Goal: Information Seeking & Learning: Learn about a topic

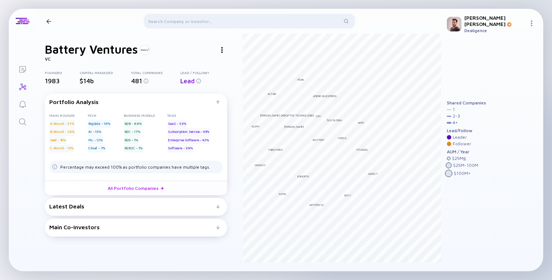
click at [87, 81] on div "$14b" at bounding box center [105, 81] width 51 height 8
click at [138, 220] on div "Portfolio Analysis Main rounds A-Round - 37% B-Round - 26% Seed - 18% C-Round -…" at bounding box center [136, 164] width 182 height 143
click at [124, 204] on div "Latest Deals" at bounding box center [132, 206] width 167 height 7
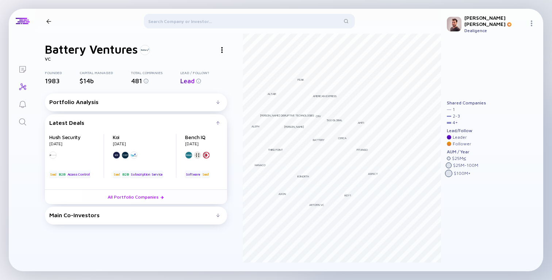
click at [136, 120] on div "Latest Deals" at bounding box center [132, 122] width 167 height 7
click at [67, 218] on div "Main Co-Investors" at bounding box center [132, 215] width 167 height 7
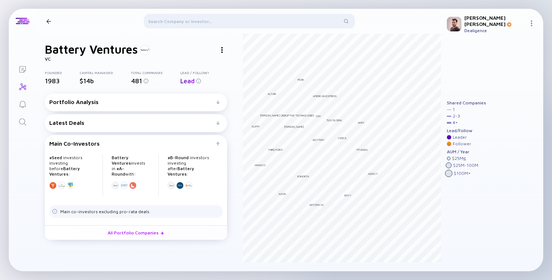
click at [153, 121] on div "Latest Deals" at bounding box center [132, 122] width 167 height 7
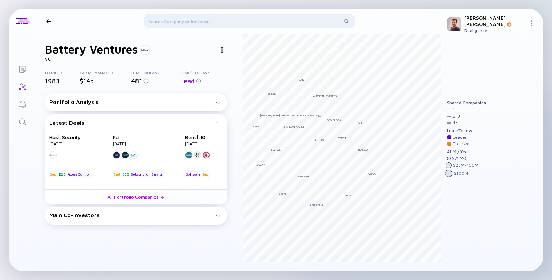
click at [149, 98] on div "Portfolio Analysis Main rounds A-Round - 37% B-Round - 26% Seed - 18% C-Round -…" at bounding box center [136, 102] width 182 height 18
click at [147, 100] on div "Portfolio Analysis" at bounding box center [132, 102] width 167 height 7
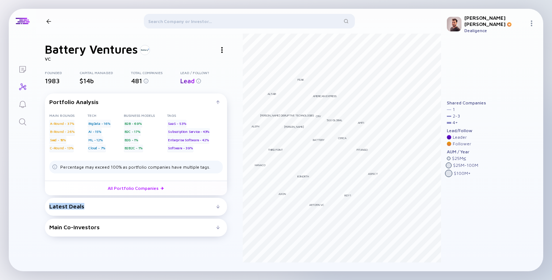
click at [95, 204] on div "Latest Deals Hush Security Sep 2025 B2B Seed Access Control Koi Sep 2025 B2B Se…" at bounding box center [136, 207] width 182 height 18
click at [86, 206] on div "Latest Deals" at bounding box center [132, 206] width 167 height 7
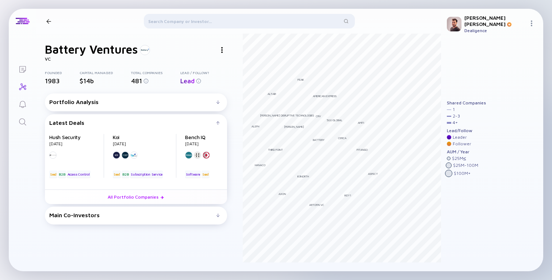
click at [42, 172] on div "Battery Ventures VC Founded 1983 Capital Managed $14b Total Companies 481 Lead …" at bounding box center [238, 153] width 405 height 238
click at [128, 105] on div "Portfolio Analysis" at bounding box center [132, 102] width 167 height 7
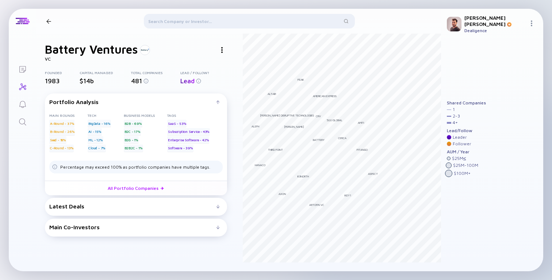
click at [222, 52] on img at bounding box center [221, 50] width 1 height 6
click at [206, 46] on div "Battery Ventures Linkedin Website Copy Link" at bounding box center [136, 49] width 182 height 14
click at [194, 207] on div "Latest Deals" at bounding box center [132, 206] width 167 height 7
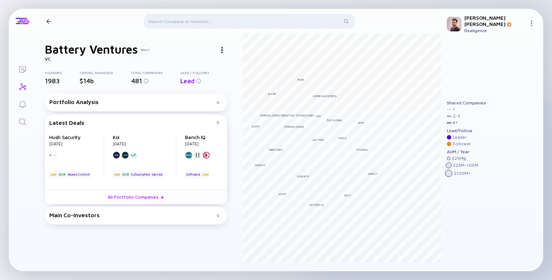
click at [179, 216] on div "Main Co-Investors" at bounding box center [132, 215] width 167 height 7
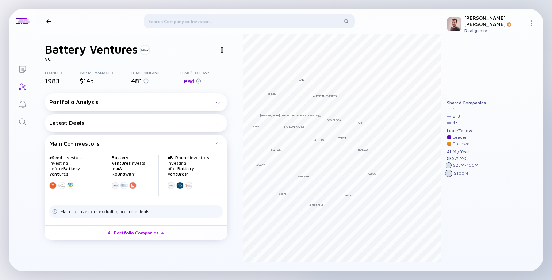
click at [124, 124] on div "Latest Deals" at bounding box center [132, 122] width 167 height 7
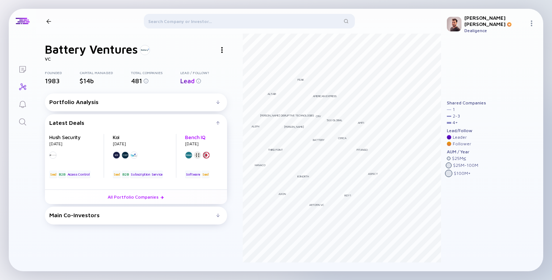
click at [196, 137] on link "Bench IQ" at bounding box center [195, 137] width 20 height 6
click at [178, 212] on div "Main Co-Investors # Seed investors investing before Battery Ventures : Battery …" at bounding box center [136, 216] width 182 height 18
click at [173, 215] on div "Main Co-Investors" at bounding box center [132, 215] width 167 height 7
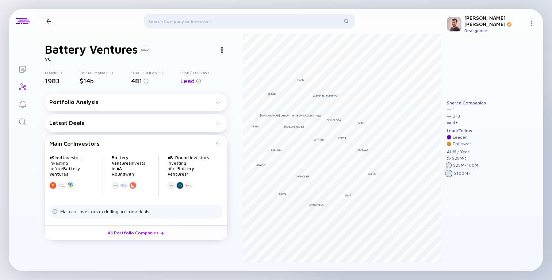
click at [155, 143] on div "Main Co-Investors" at bounding box center [132, 143] width 167 height 7
click at [118, 97] on div "Portfolio Analysis Main rounds A-Round - 37% B-Round - 26% Seed - 18% C-Round -…" at bounding box center [136, 102] width 182 height 18
click at [114, 99] on div "Portfolio Analysis Main rounds A-Round - 37% B-Round - 26% Seed - 18% C-Round -…" at bounding box center [136, 102] width 182 height 18
click at [110, 103] on div "Portfolio Analysis" at bounding box center [132, 102] width 167 height 7
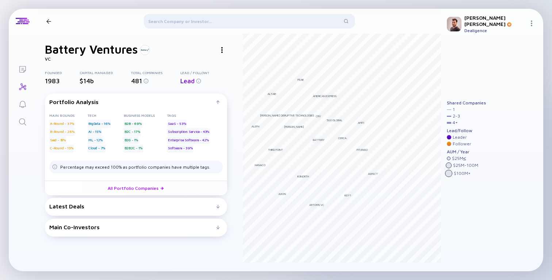
click at [162, 208] on div "Latest Deals" at bounding box center [132, 206] width 167 height 7
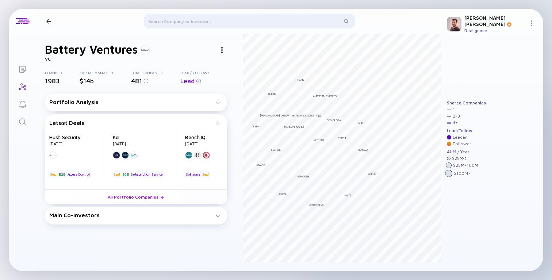
click at [150, 214] on div "Main Co-Investors" at bounding box center [132, 215] width 167 height 7
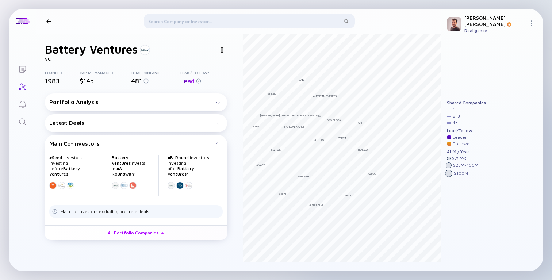
click at [174, 123] on div "Latest Deals" at bounding box center [132, 122] width 167 height 7
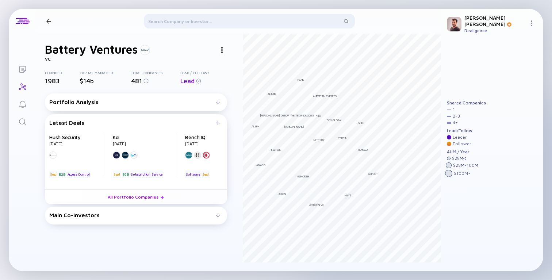
click at [122, 109] on div "Portfolio Analysis Main rounds A-Round - 37% B-Round - 26% Seed - 18% C-Round -…" at bounding box center [136, 102] width 182 height 18
click at [115, 106] on div "Portfolio Analysis Main rounds A-Round - 37% B-Round - 26% Seed - 18% C-Round -…" at bounding box center [136, 102] width 182 height 18
click at [106, 102] on div "Portfolio Analysis" at bounding box center [132, 102] width 167 height 7
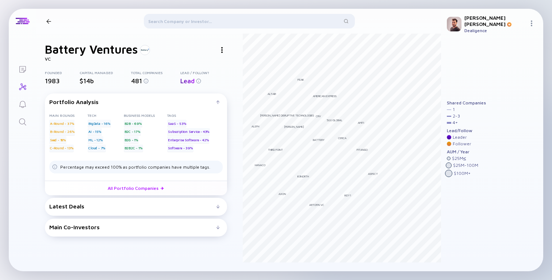
click at [94, 204] on div "Latest Deals" at bounding box center [132, 206] width 167 height 7
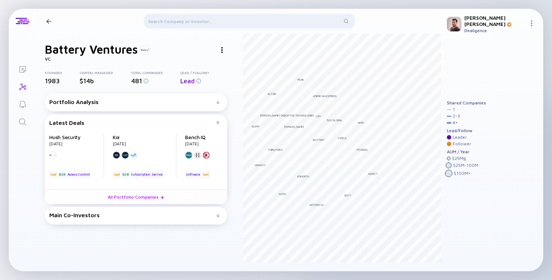
click at [89, 223] on div "Main Co-Investors # Seed investors investing before Battery Ventures : Battery …" at bounding box center [136, 216] width 182 height 18
click at [89, 222] on div "Main Co-Investors # Seed investors investing before Battery Ventures : Battery …" at bounding box center [136, 216] width 182 height 18
click at [85, 220] on div "Main Co-Investors # Seed investors investing before Battery Ventures : Battery …" at bounding box center [136, 216] width 182 height 18
click at [81, 216] on div "Main Co-Investors" at bounding box center [132, 215] width 167 height 7
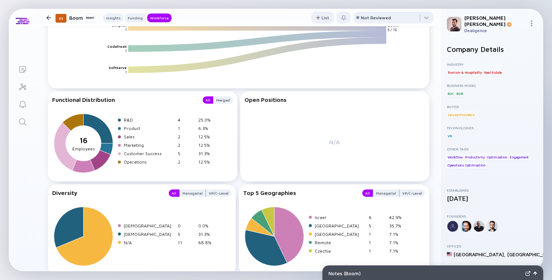
scroll to position [830, 0]
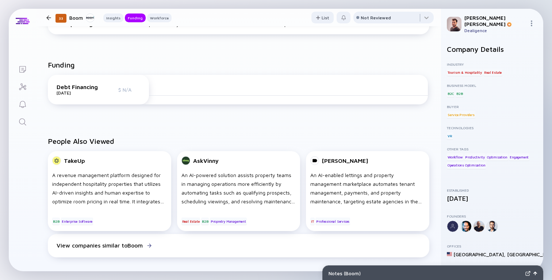
scroll to position [222, 0]
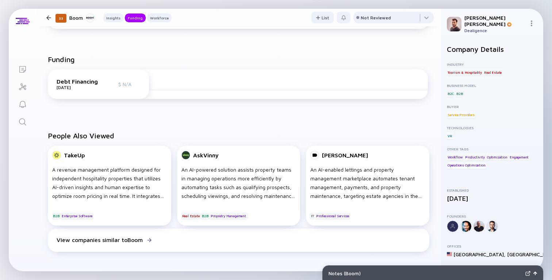
click at [226, 73] on div "Debt Financing Dec 2024 $ N/A" at bounding box center [238, 84] width 380 height 30
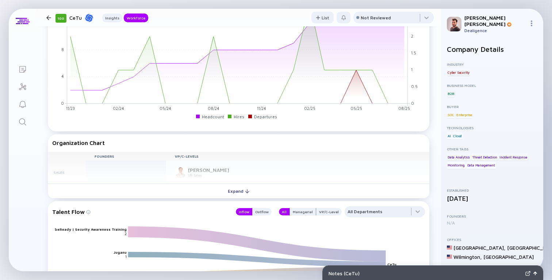
scroll to position [555, 0]
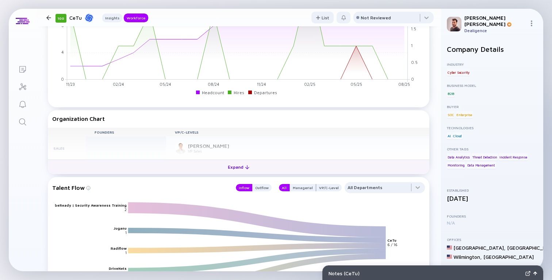
click at [223, 174] on button "Expand" at bounding box center [238, 166] width 381 height 15
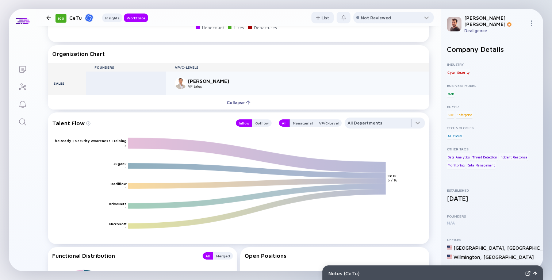
scroll to position [809, 0]
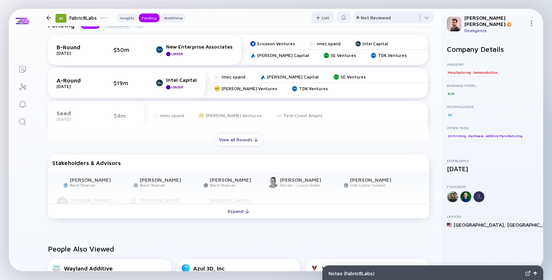
scroll to position [273, 0]
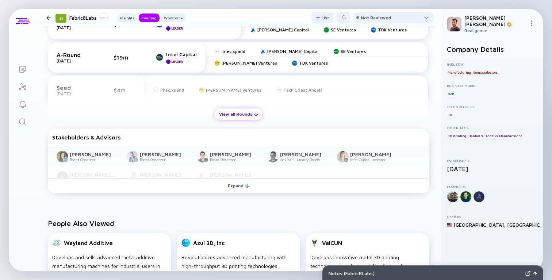
click at [232, 114] on div "View all Rounds" at bounding box center [239, 113] width 48 height 11
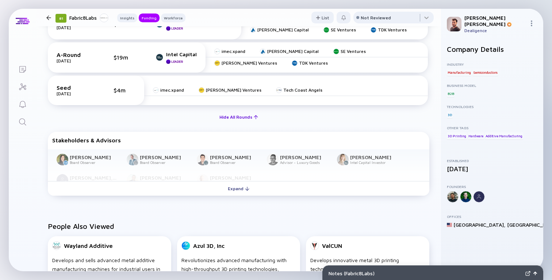
click at [230, 120] on div "Hide All Rounds" at bounding box center [238, 116] width 47 height 11
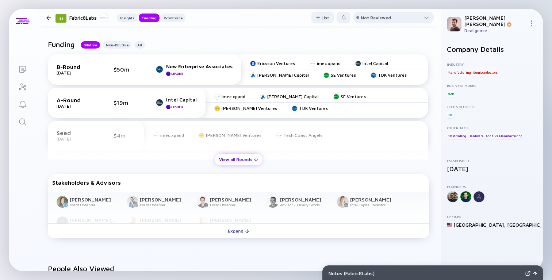
scroll to position [219, 0]
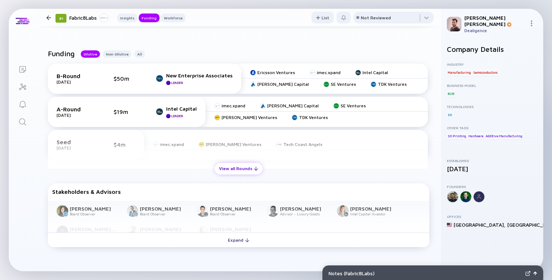
click at [235, 169] on div "View all Rounds" at bounding box center [239, 168] width 48 height 11
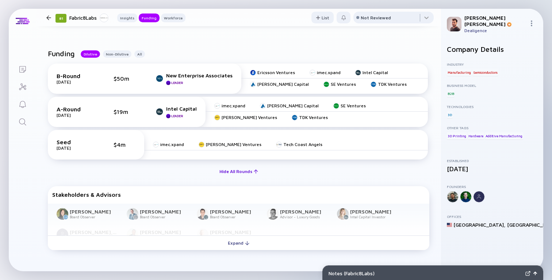
click at [233, 177] on div "Hide All Rounds" at bounding box center [238, 171] width 47 height 11
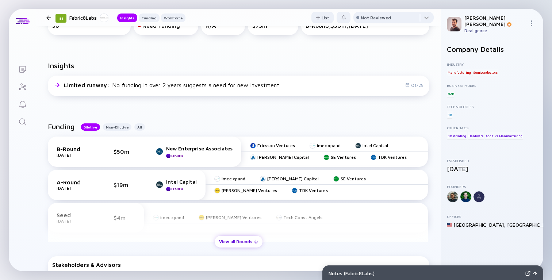
scroll to position [154, 0]
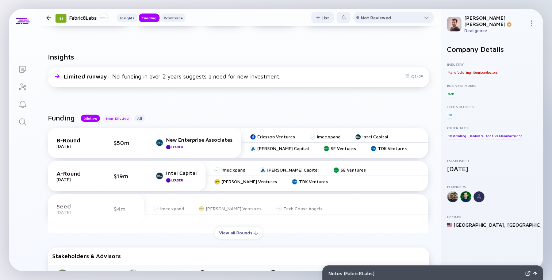
click at [110, 122] on div "Non-Dilutive" at bounding box center [117, 118] width 28 height 7
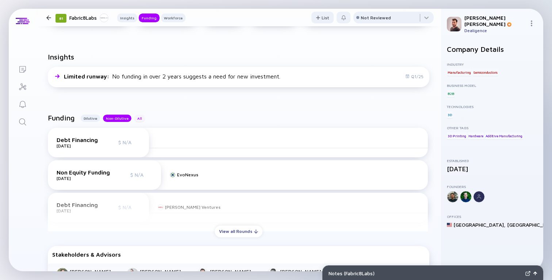
click at [136, 120] on div "All" at bounding box center [139, 118] width 11 height 7
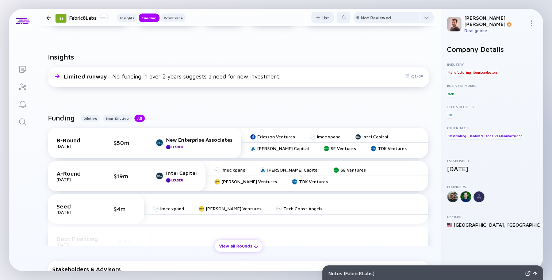
click at [231, 247] on div "View all Rounds" at bounding box center [239, 245] width 48 height 11
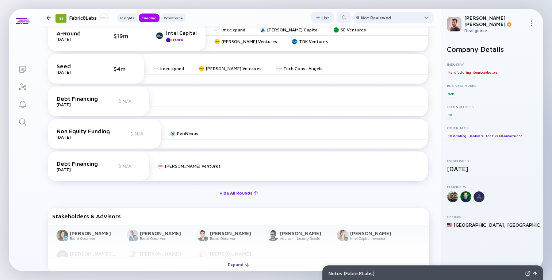
click at [235, 191] on div "Hide All Rounds" at bounding box center [238, 192] width 47 height 11
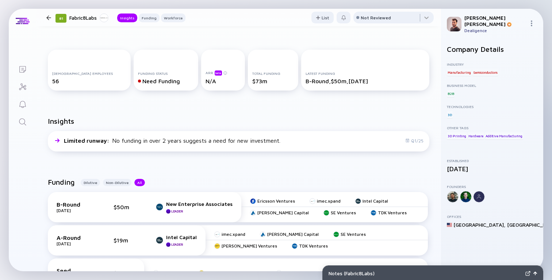
scroll to position [54, 0]
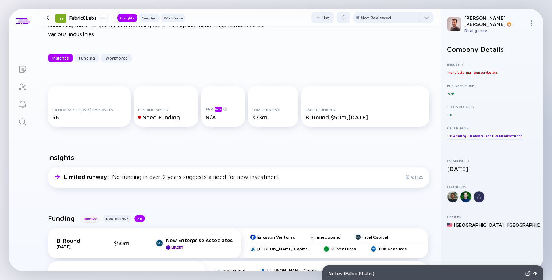
click at [86, 216] on div "Dilutive" at bounding box center [90, 218] width 19 height 7
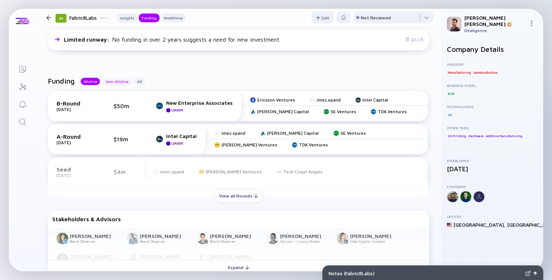
click at [108, 81] on div "Non-Dilutive" at bounding box center [117, 81] width 28 height 7
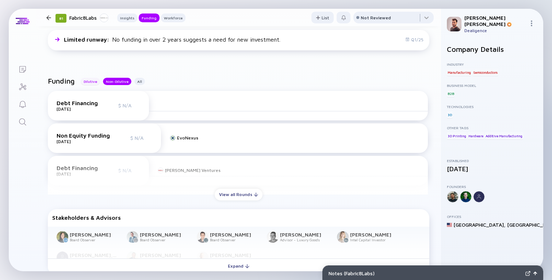
click at [95, 80] on div "Dilutive" at bounding box center [90, 81] width 19 height 7
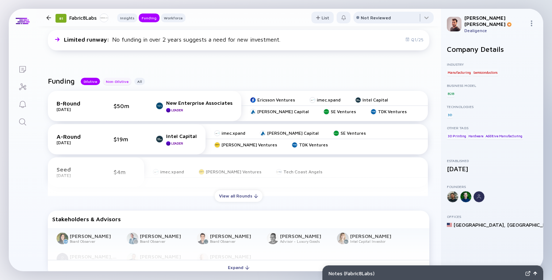
click at [115, 81] on div "Non-Dilutive" at bounding box center [117, 81] width 28 height 7
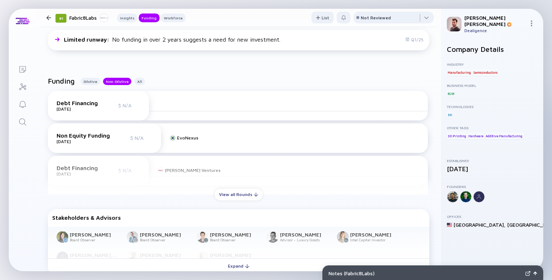
click at [230, 202] on div "Funding Dilutive Non-Dilutive All Debt Financing Nov 2017 $ N/A Non Equity Fund…" at bounding box center [238, 176] width 405 height 223
click at [227, 192] on div "View all Rounds" at bounding box center [239, 194] width 48 height 11
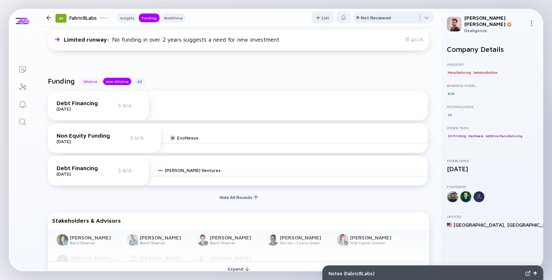
click at [91, 81] on div "Dilutive" at bounding box center [90, 81] width 19 height 7
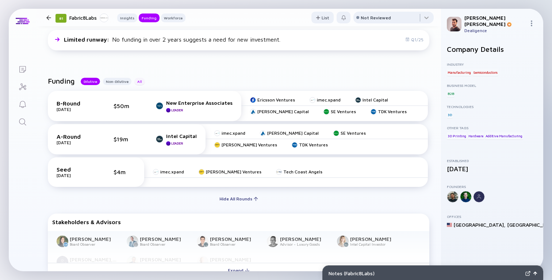
click at [139, 81] on div "All" at bounding box center [139, 81] width 11 height 7
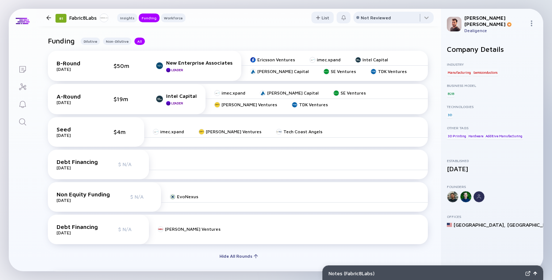
scroll to position [185, 0]
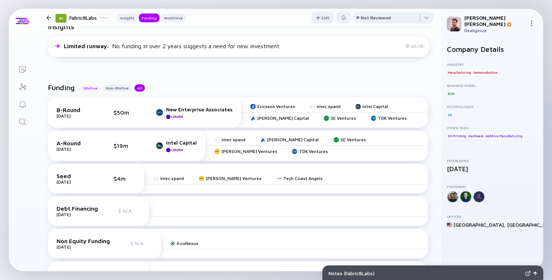
click at [90, 86] on div "Dilutive" at bounding box center [90, 87] width 19 height 7
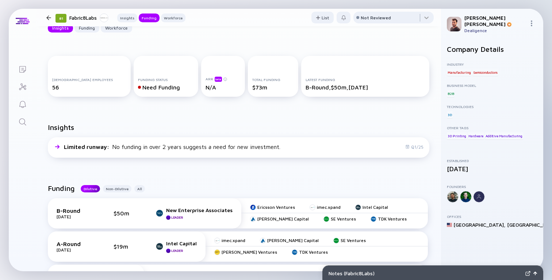
scroll to position [53, 0]
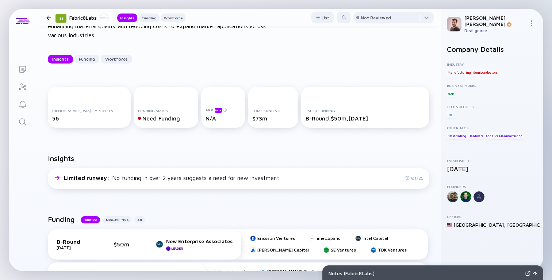
click at [81, 19] on div "Fabric8Labs" at bounding box center [88, 17] width 39 height 9
copy div "Fabric8Labs"
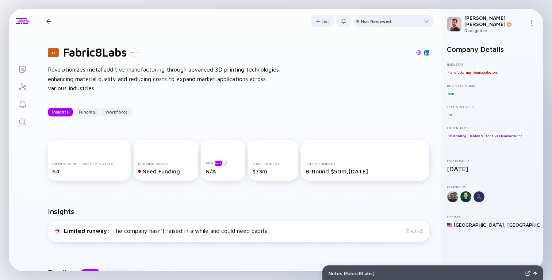
click at [293, 76] on div "33 Fabric8Labs Revolutionizes metal additive manufacturing through advanced 3D …" at bounding box center [238, 81] width 405 height 95
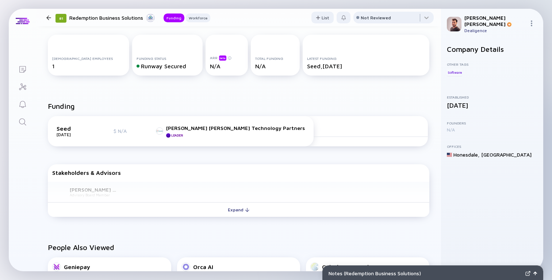
scroll to position [111, 0]
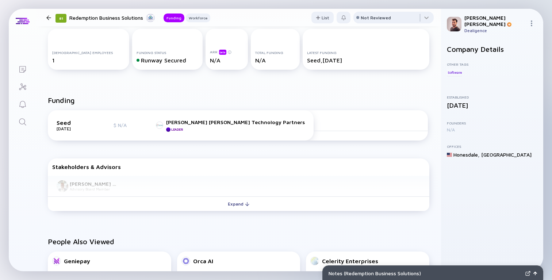
click at [221, 212] on div "Stakeholders & Advisors [PERSON_NAME] [PERSON_NAME] Advisory Board Member Expand" at bounding box center [238, 185] width 381 height 55
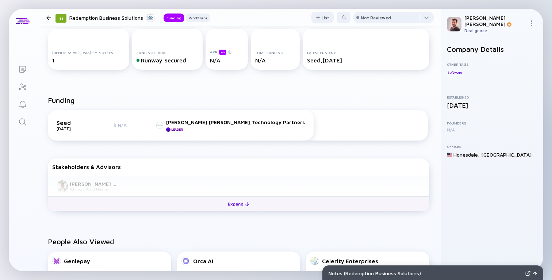
click at [219, 208] on button "Expand" at bounding box center [238, 203] width 381 height 15
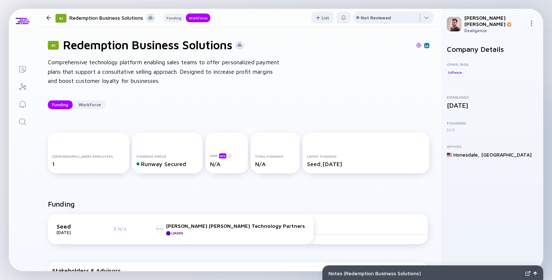
scroll to position [0, 0]
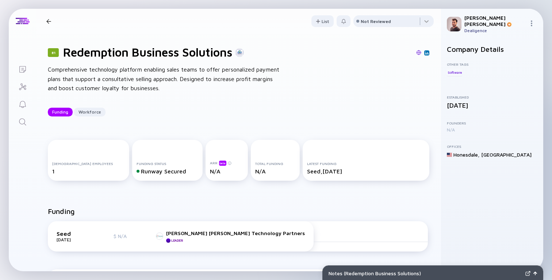
click at [140, 78] on div "Comprehensive technology platform enabling sales teams to offer personalized pa…" at bounding box center [165, 79] width 234 height 28
click at [222, 101] on div "81 Redemption Business Solutions Comprehensive technology platform enabling sal…" at bounding box center [238, 81] width 405 height 95
click at [299, 89] on div "81 Redemption Business Solutions Comprehensive technology platform enabling sal…" at bounding box center [238, 81] width 405 height 95
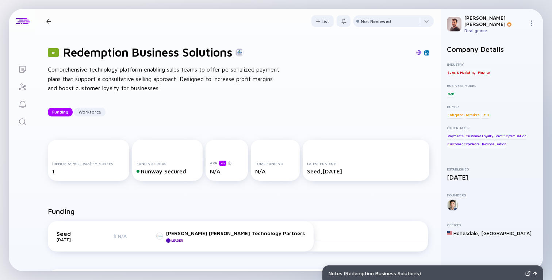
click at [99, 51] on h1 "Redemption Business Solutions" at bounding box center [147, 52] width 169 height 14
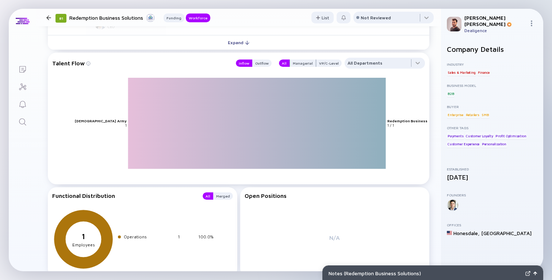
scroll to position [704, 0]
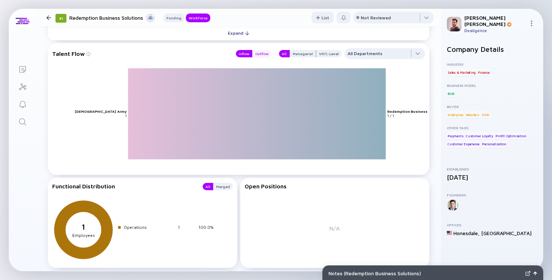
click at [263, 53] on div "Outflow" at bounding box center [261, 53] width 19 height 7
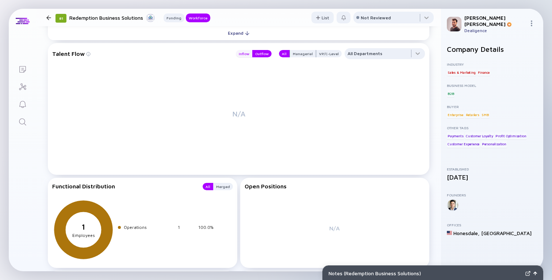
click at [249, 55] on div "Inflow" at bounding box center [244, 53] width 16 height 7
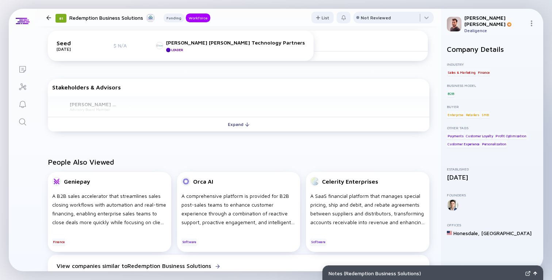
scroll to position [0, 0]
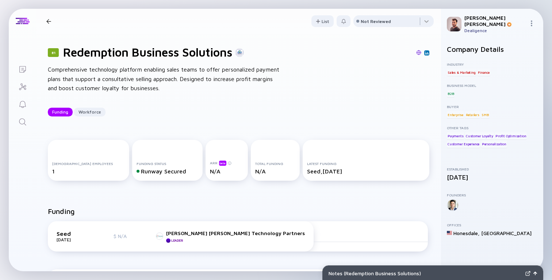
click at [293, 76] on div "81 Redemption Business Solutions Comprehensive technology platform enabling sal…" at bounding box center [238, 81] width 405 height 95
